Goal: Check status: Check status

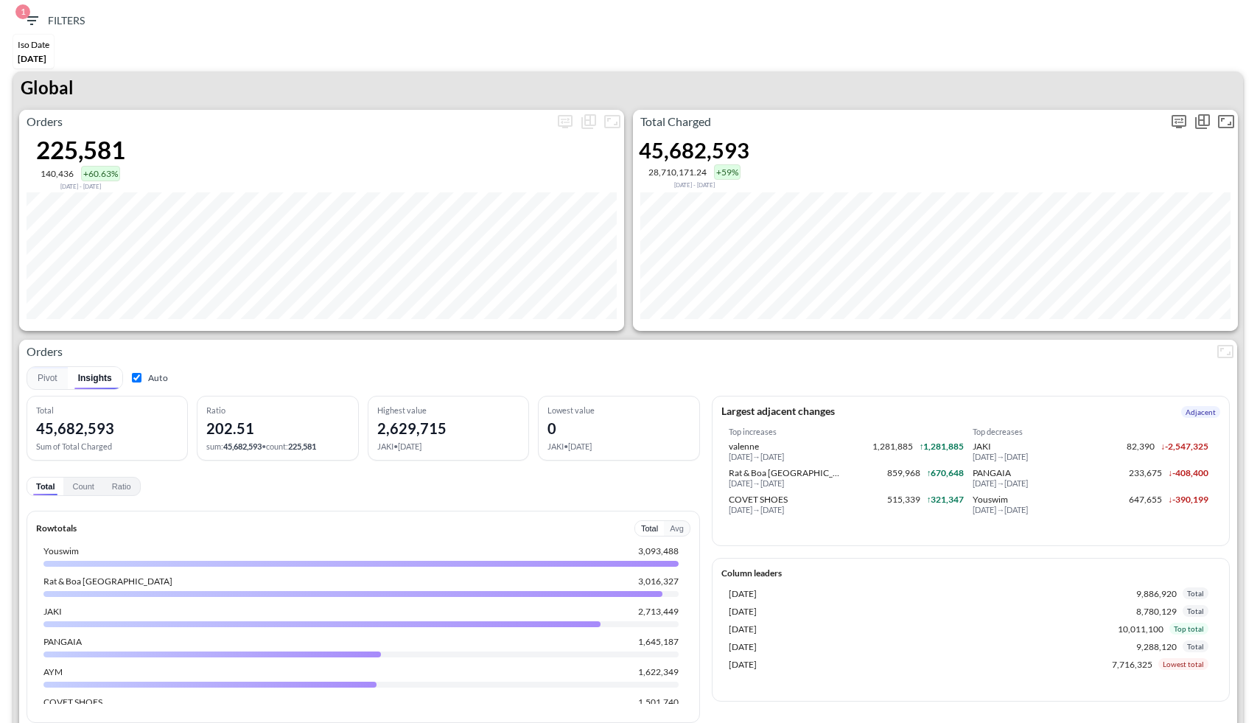
click at [1180, 120] on icon "more" at bounding box center [1179, 122] width 18 height 18
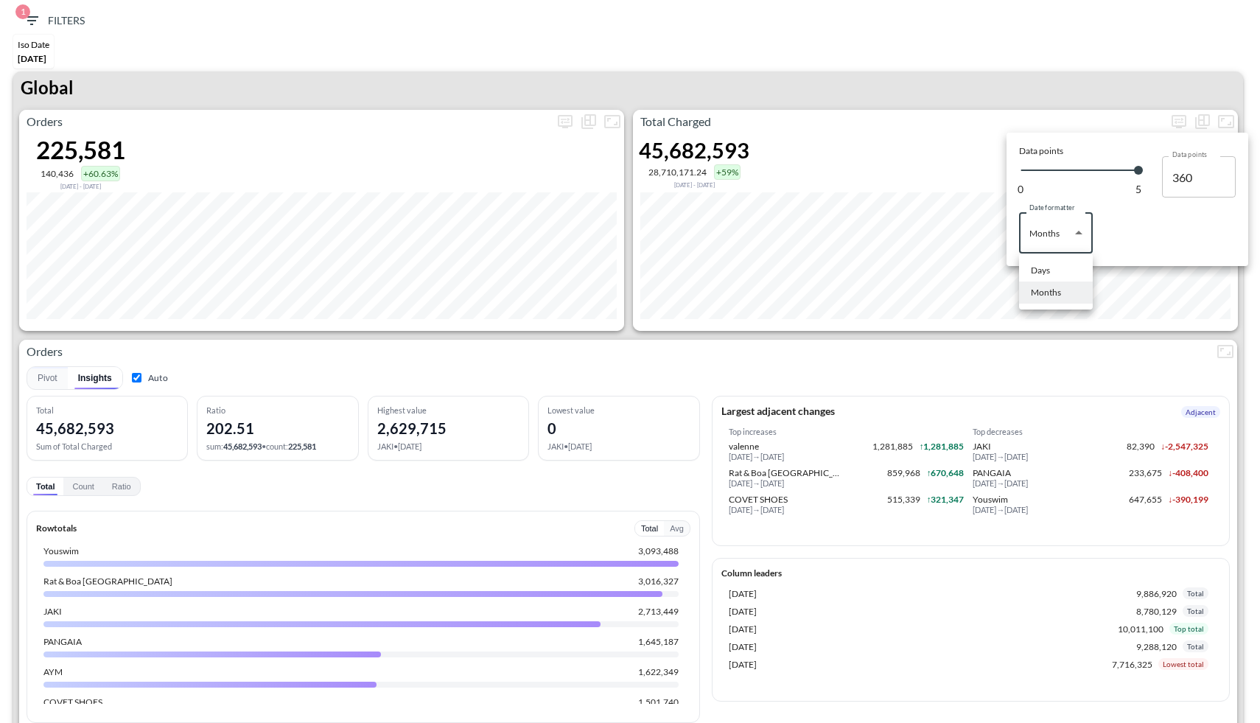
click at [1043, 247] on body "BI.P.EYE, Interactive Analytics Dashboards 1 Filters Iso Date [DATE] Global Ord…" at bounding box center [630, 361] width 1260 height 723
click at [1042, 267] on div "Days" at bounding box center [1040, 270] width 19 height 13
type input "Days"
type input "142"
click at [990, 69] on div at bounding box center [630, 361] width 1260 height 723
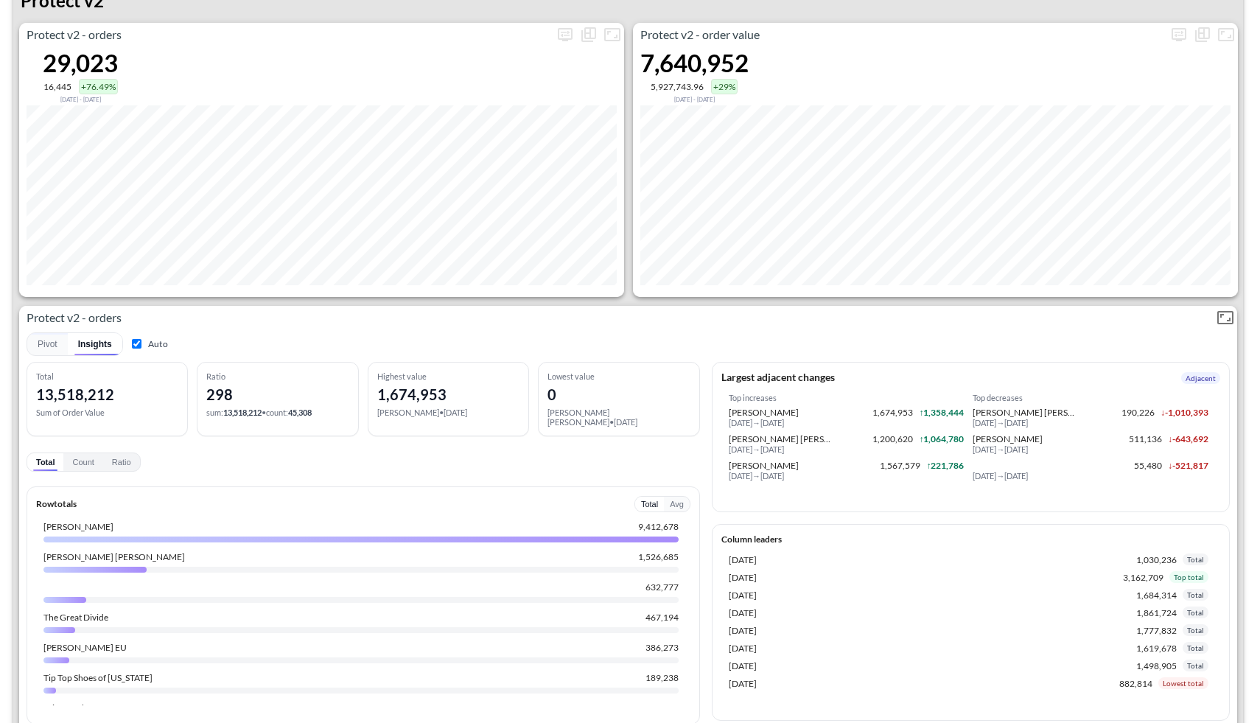
scroll to position [2873, 0]
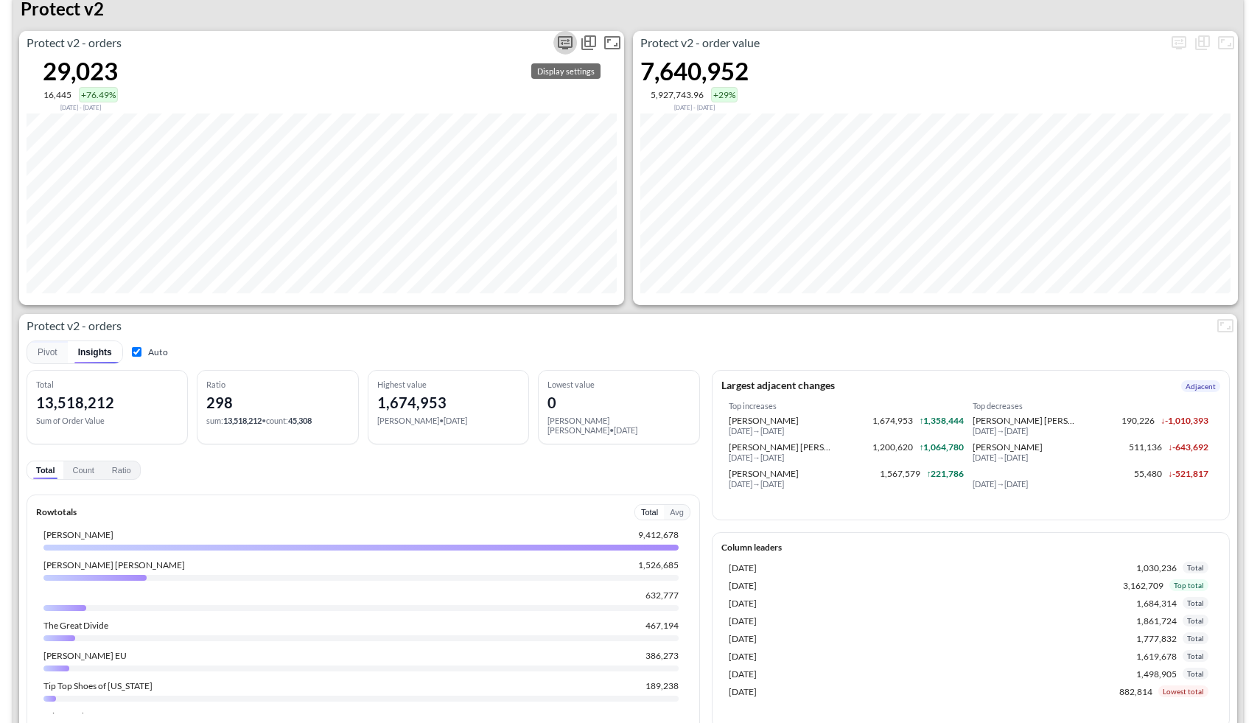
click at [560, 40] on icon "more" at bounding box center [565, 43] width 18 height 18
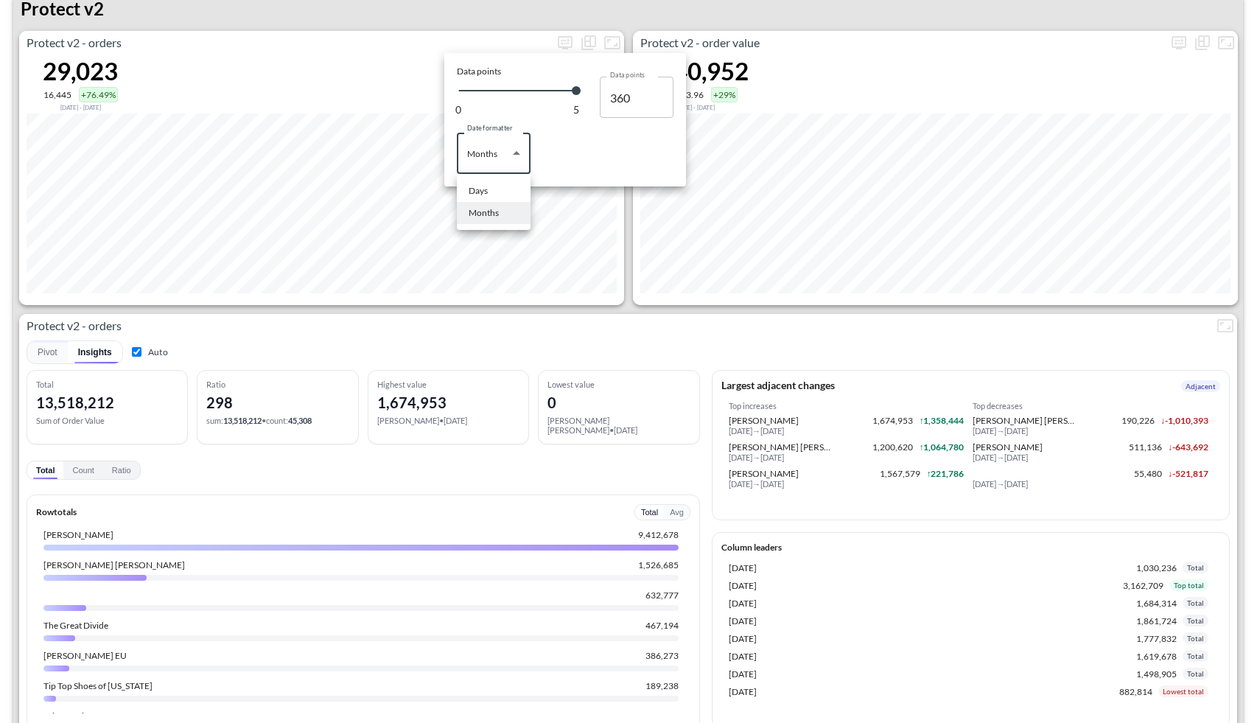
click at [502, 147] on body "BI.P.EYE, Interactive Analytics Dashboards 1 Filters Iso Date [DATE] Global Ord…" at bounding box center [630, 361] width 1260 height 723
click at [503, 192] on li "Days" at bounding box center [494, 191] width 74 height 22
type input "Days"
type input "142"
click at [422, 322] on div at bounding box center [630, 361] width 1260 height 723
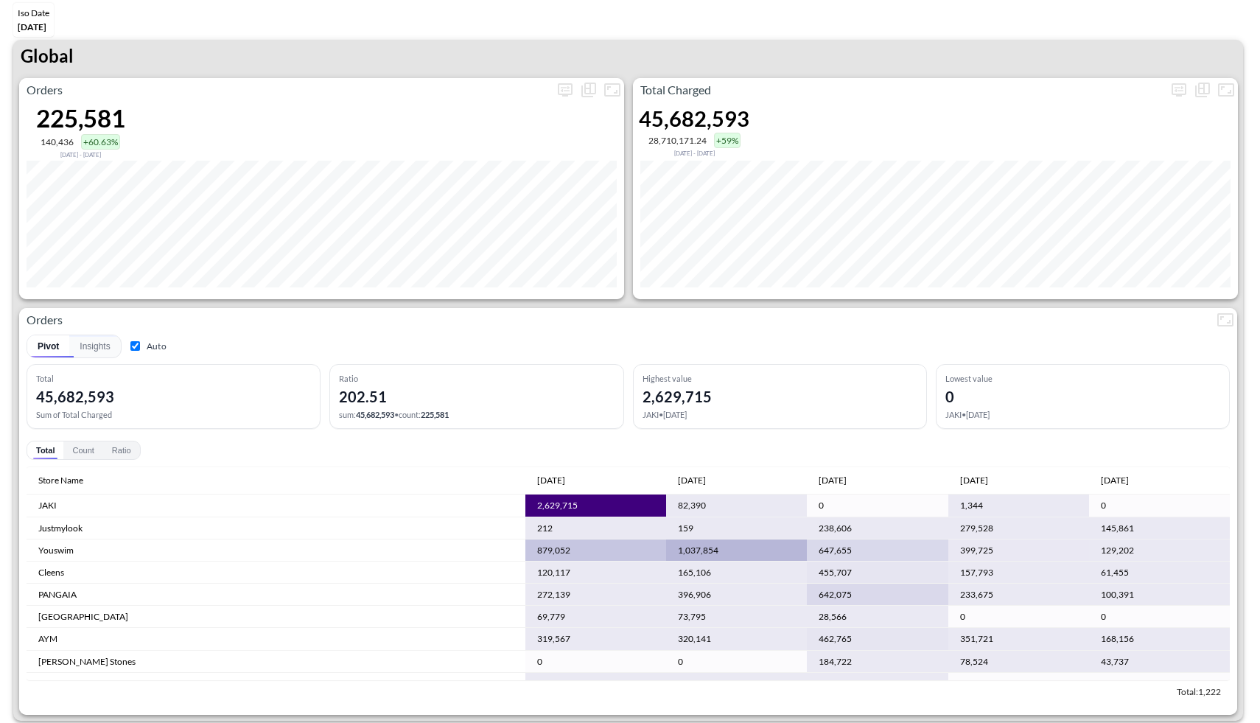
scroll to position [0, 0]
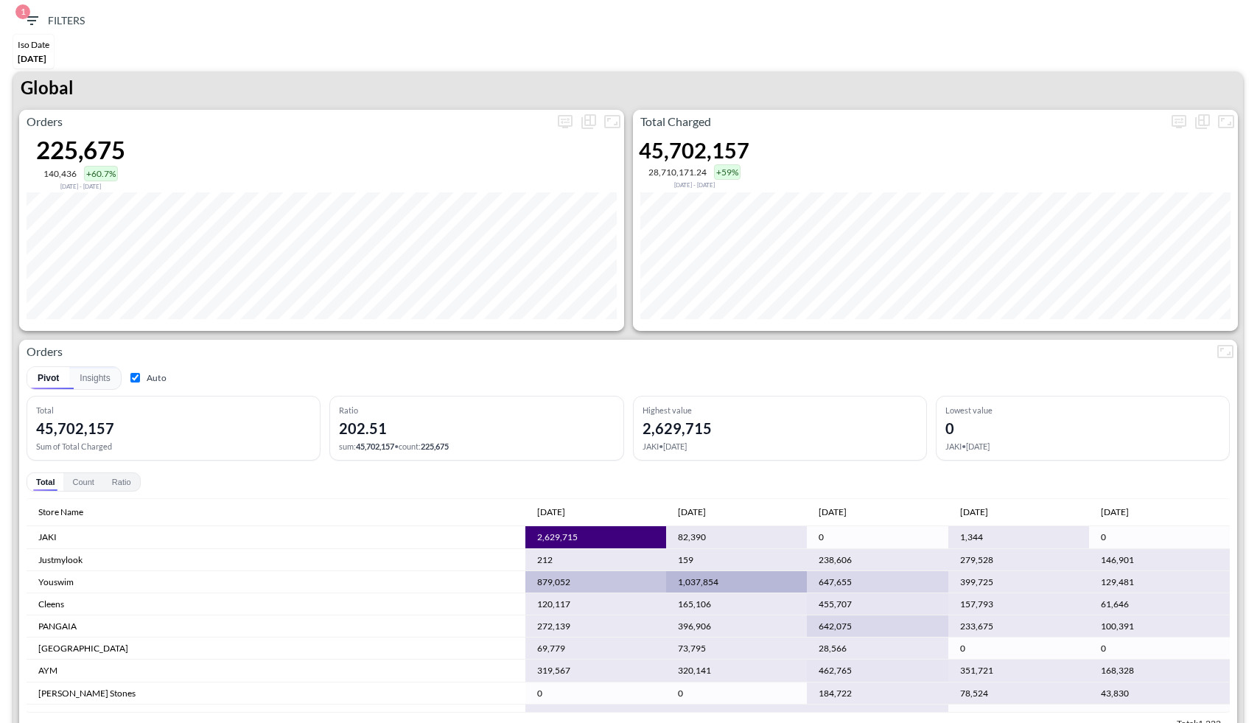
click at [1166, 100] on div "Global" at bounding box center [628, 90] width 1230 height 38
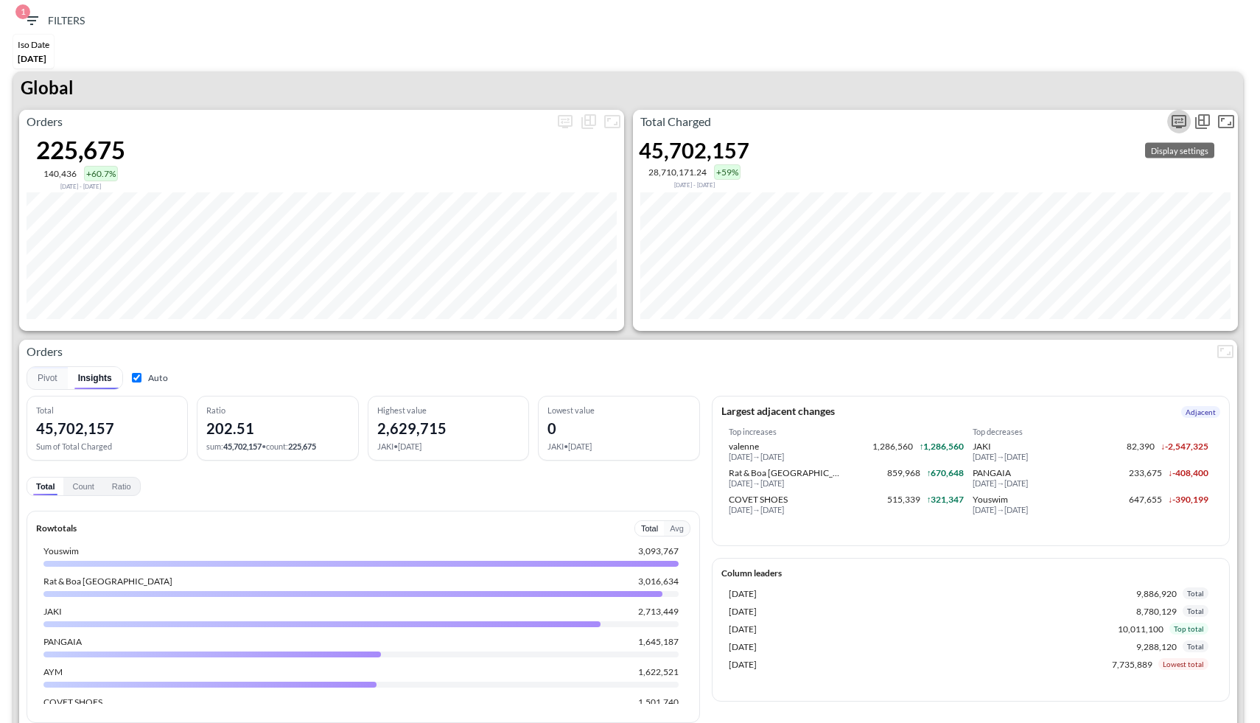
click at [1175, 122] on icon "more" at bounding box center [1179, 121] width 9 height 6
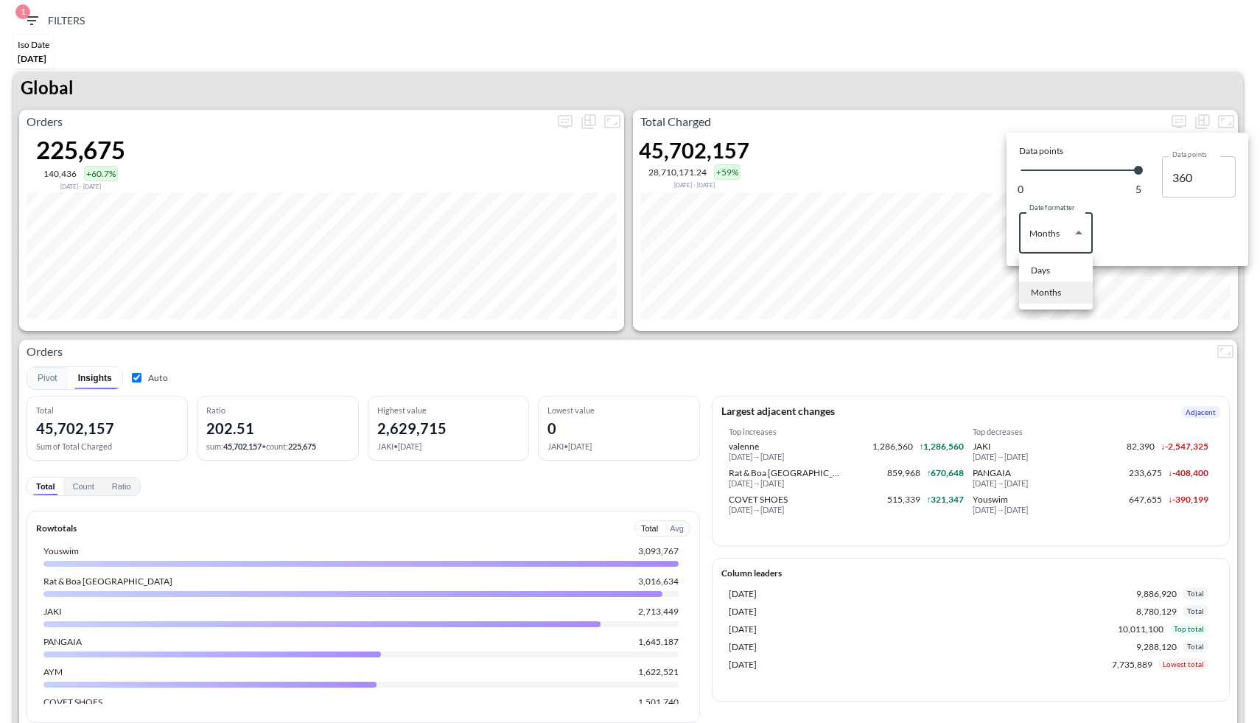
click at [1064, 237] on body "BI.P.EYE, Interactive Analytics Dashboards 1 Filters Iso Date May 01, 2025 Glob…" at bounding box center [630, 361] width 1260 height 723
click at [1054, 264] on li "Days" at bounding box center [1056, 270] width 74 height 22
type input "Days"
type input "142"
click at [1009, 102] on div at bounding box center [630, 361] width 1260 height 723
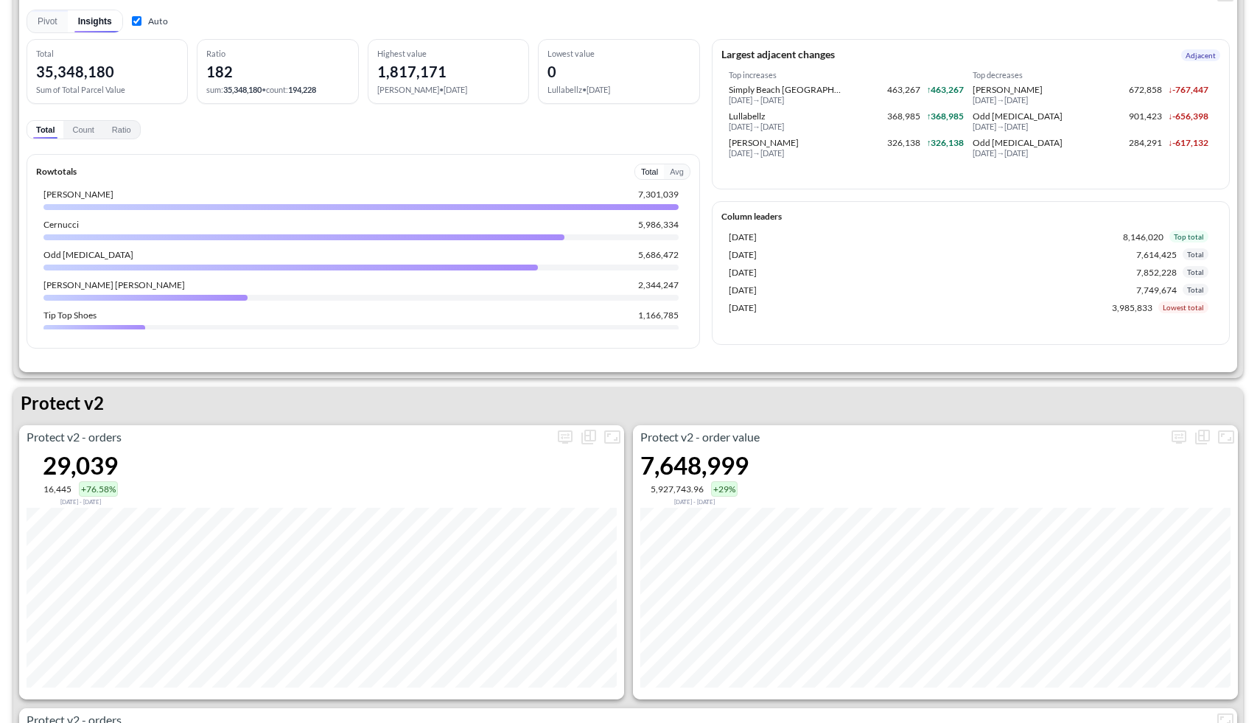
scroll to position [2614, 0]
